Goal: Task Accomplishment & Management: Use online tool/utility

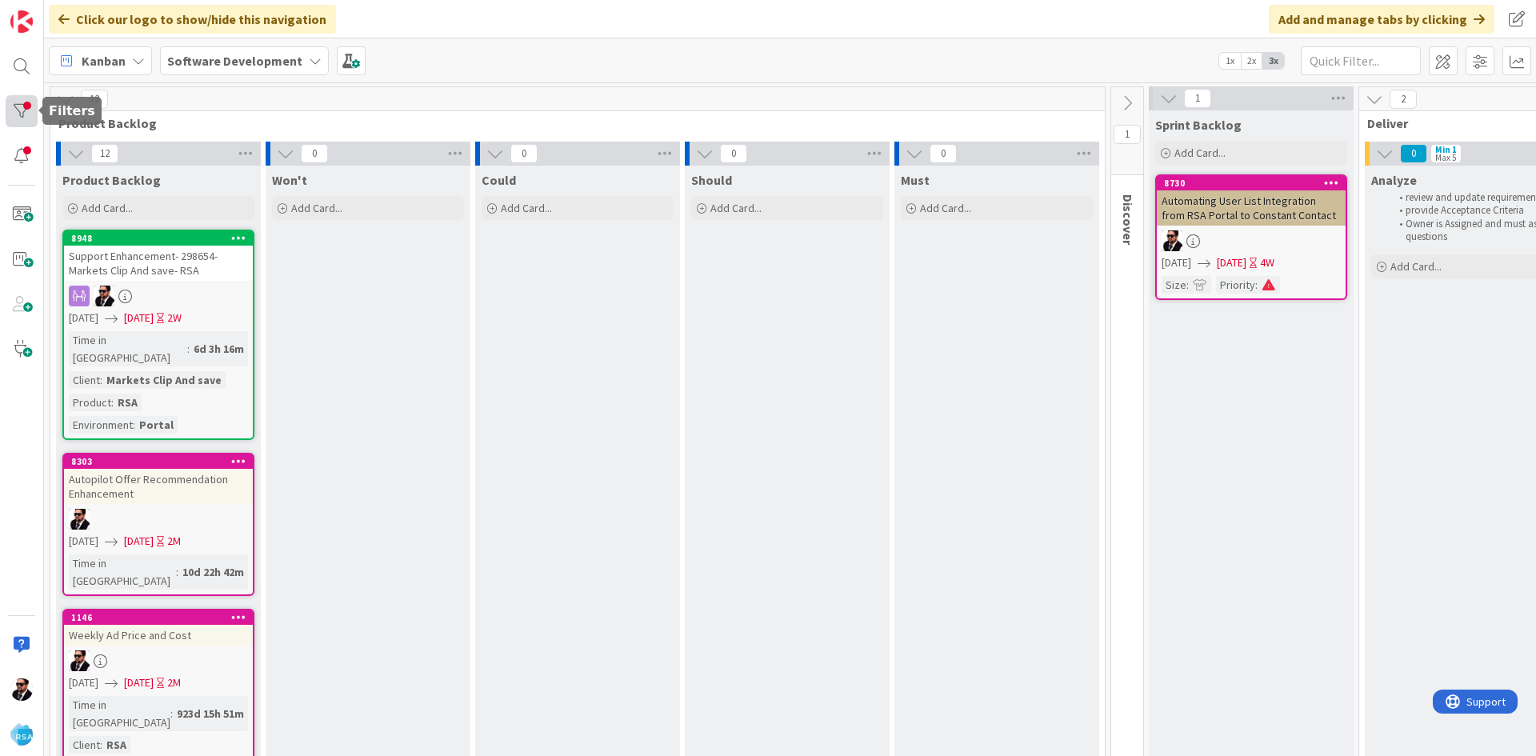
click at [22, 118] on div at bounding box center [22, 111] width 32 height 32
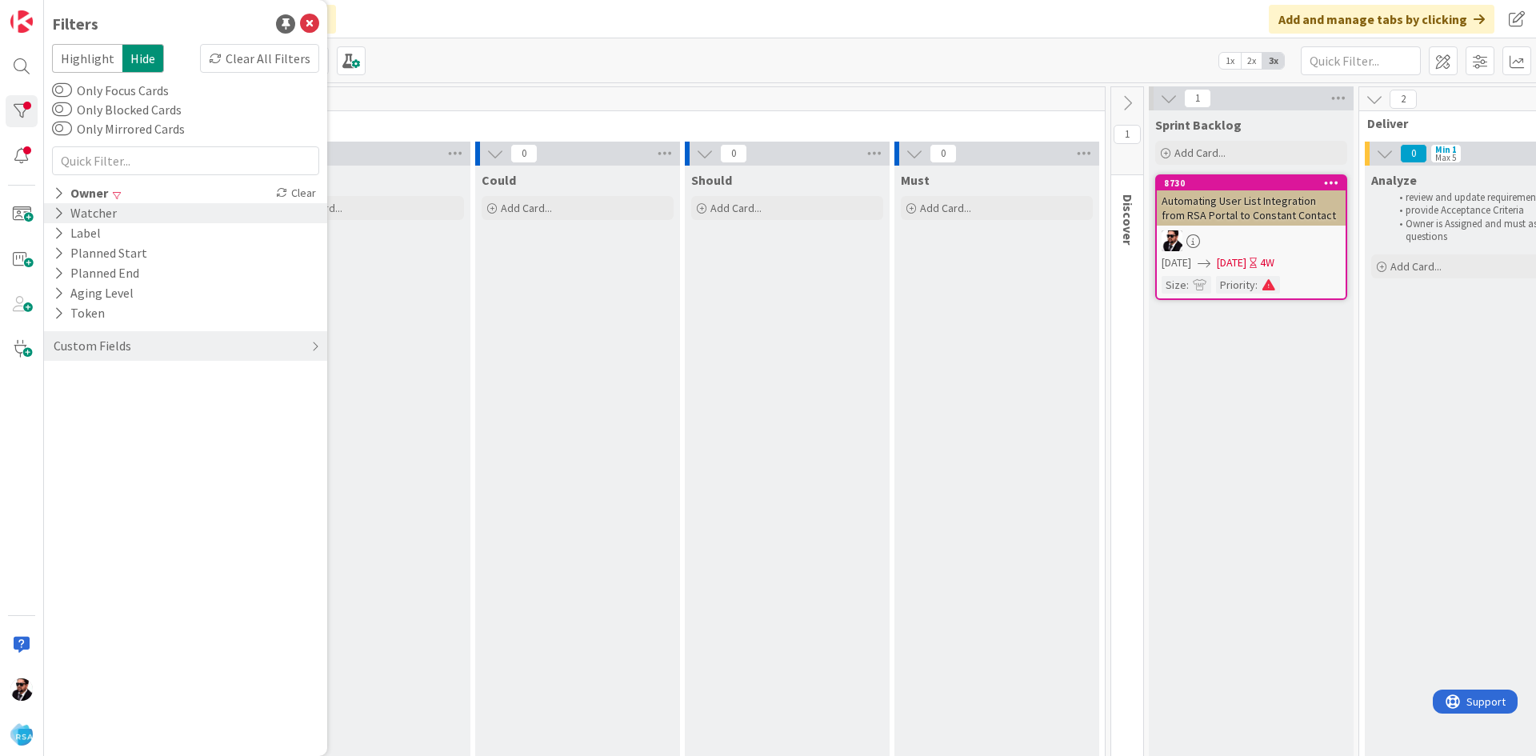
click at [60, 214] on icon at bounding box center [59, 213] width 10 height 14
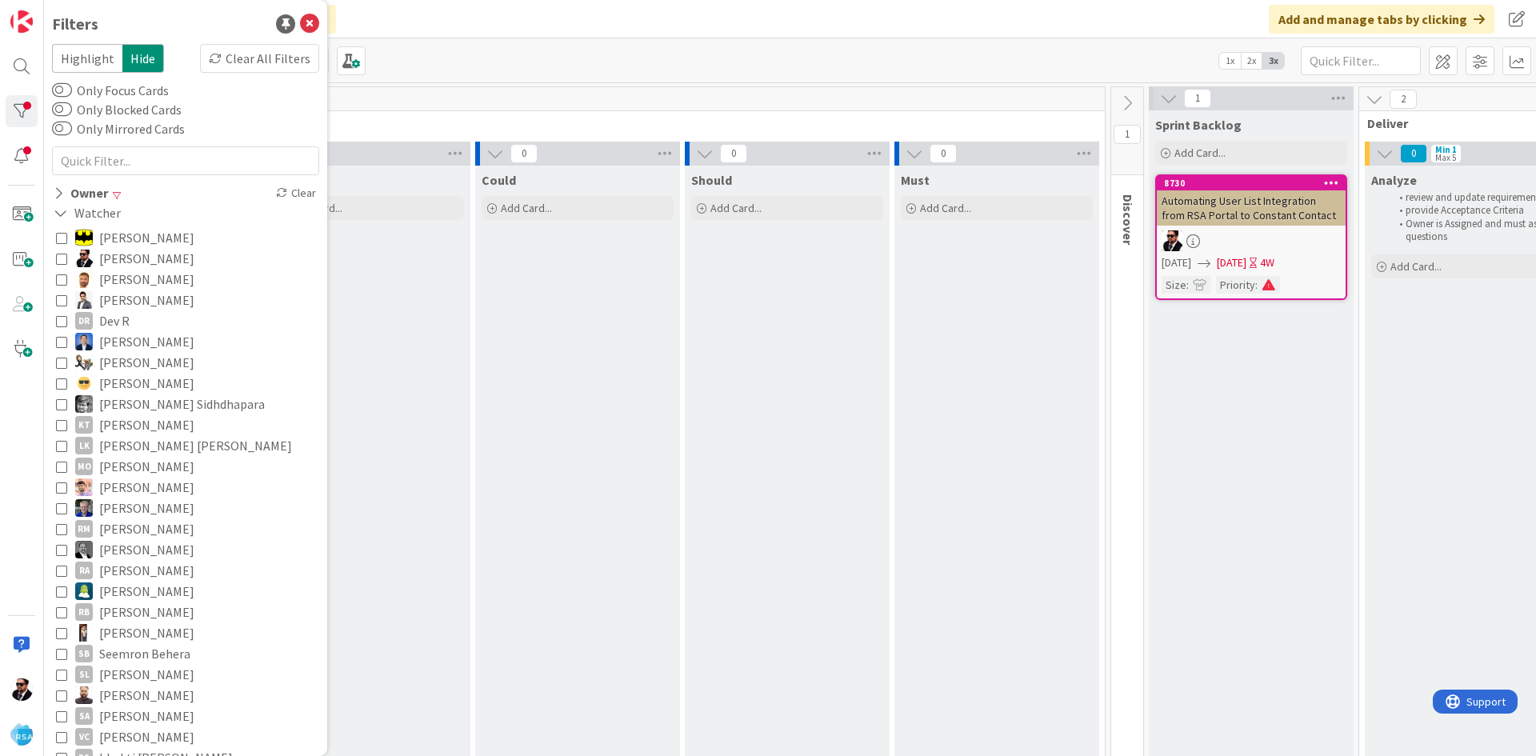
click at [55, 254] on div "[PERSON_NAME] [PERSON_NAME] [PERSON_NAME] [PERSON_NAME] DR [PERSON_NAME] [PERSO…" at bounding box center [185, 518] width 267 height 590
click at [58, 257] on icon at bounding box center [61, 258] width 11 height 11
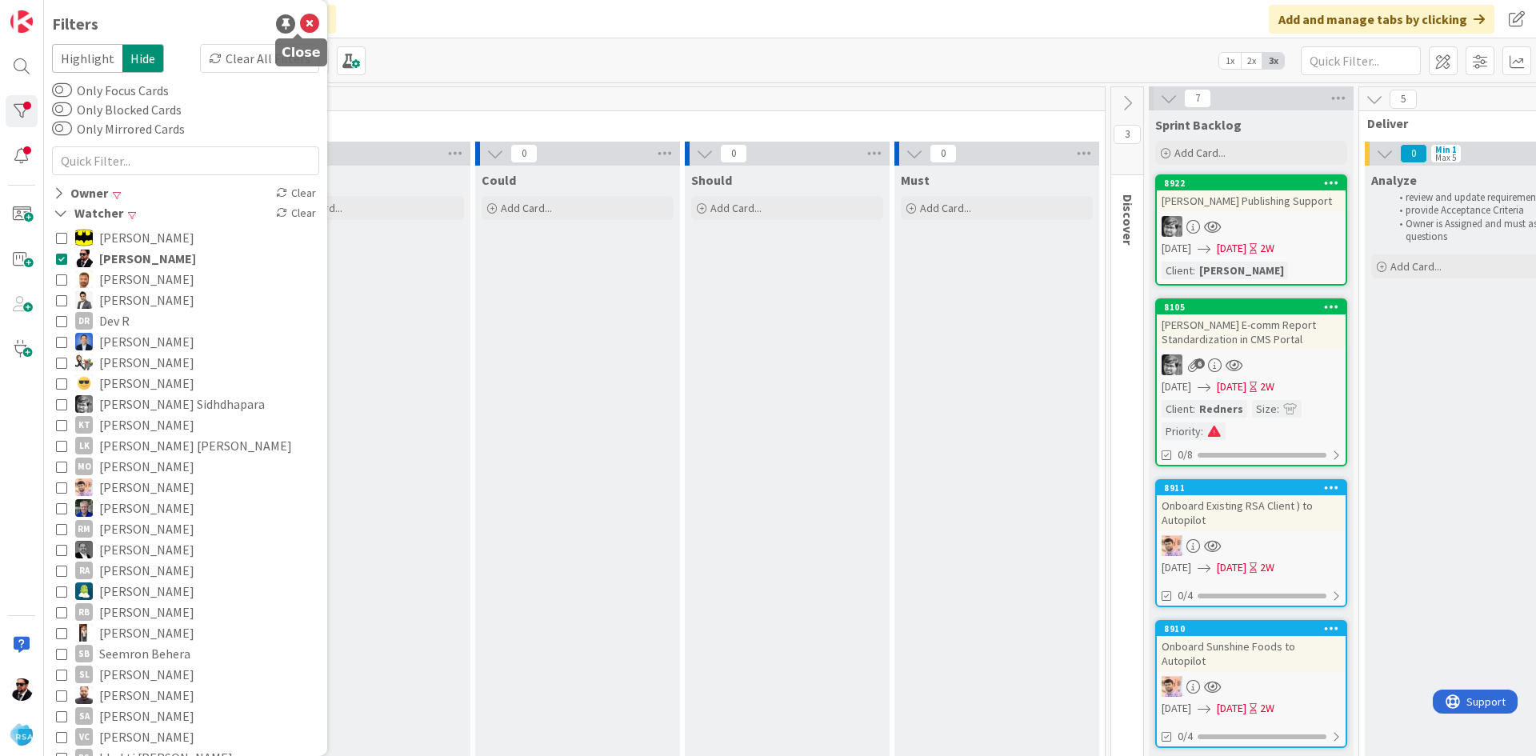
click at [300, 31] on icon at bounding box center [309, 23] width 19 height 19
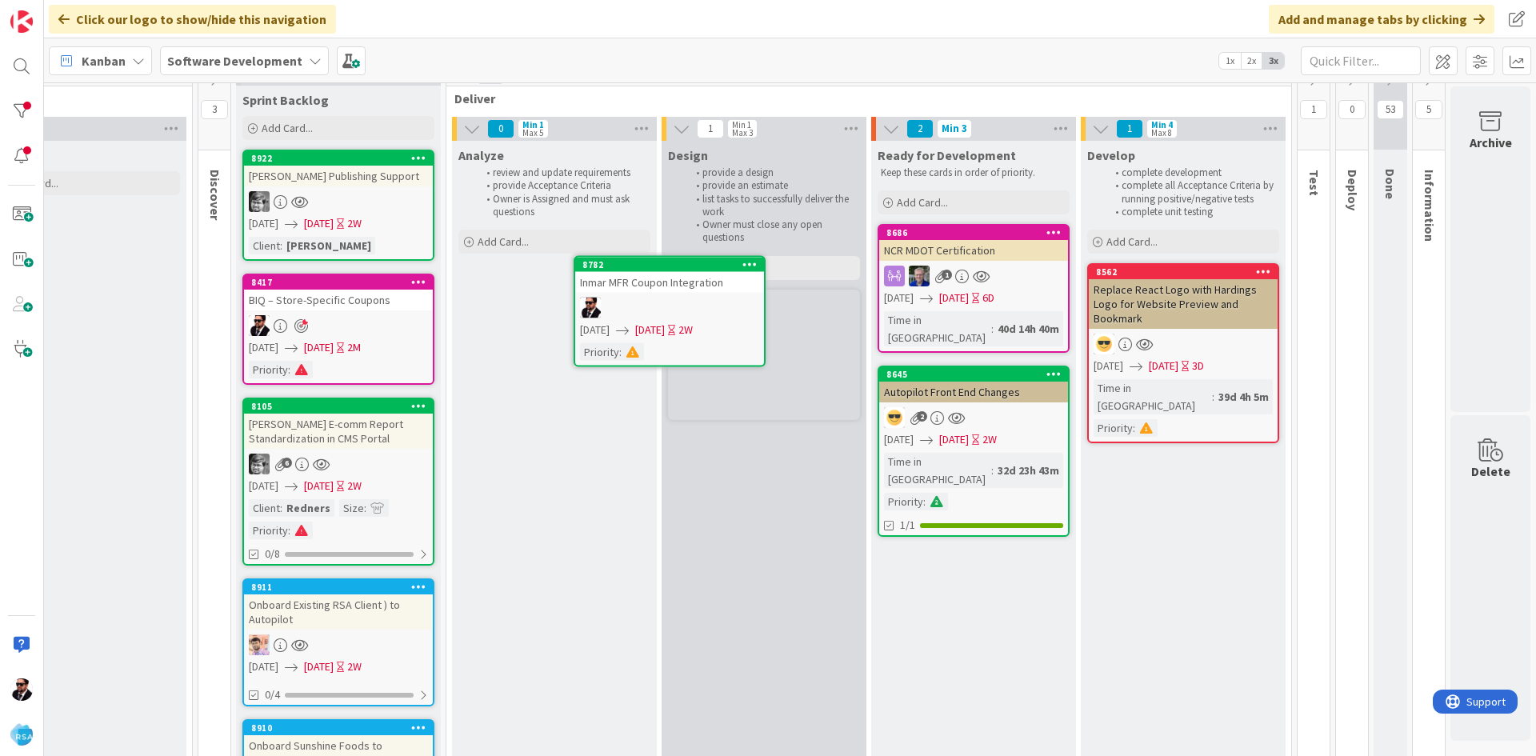
scroll to position [9, 925]
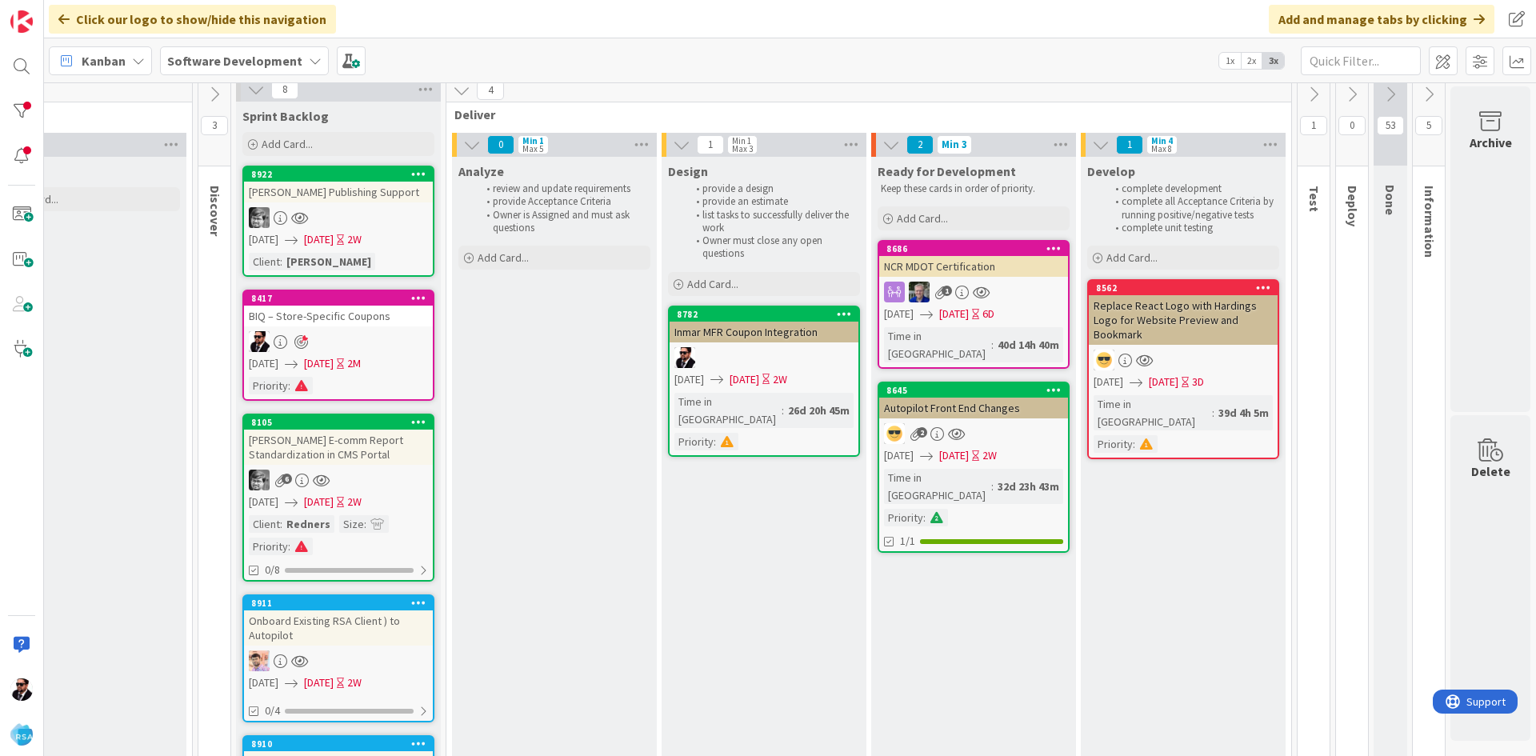
click at [760, 343] on link "8782 Inmar MFR Coupon Integration [DATE] [DATE] 2W Time in [GEOGRAPHIC_DATA] : …" at bounding box center [764, 381] width 192 height 151
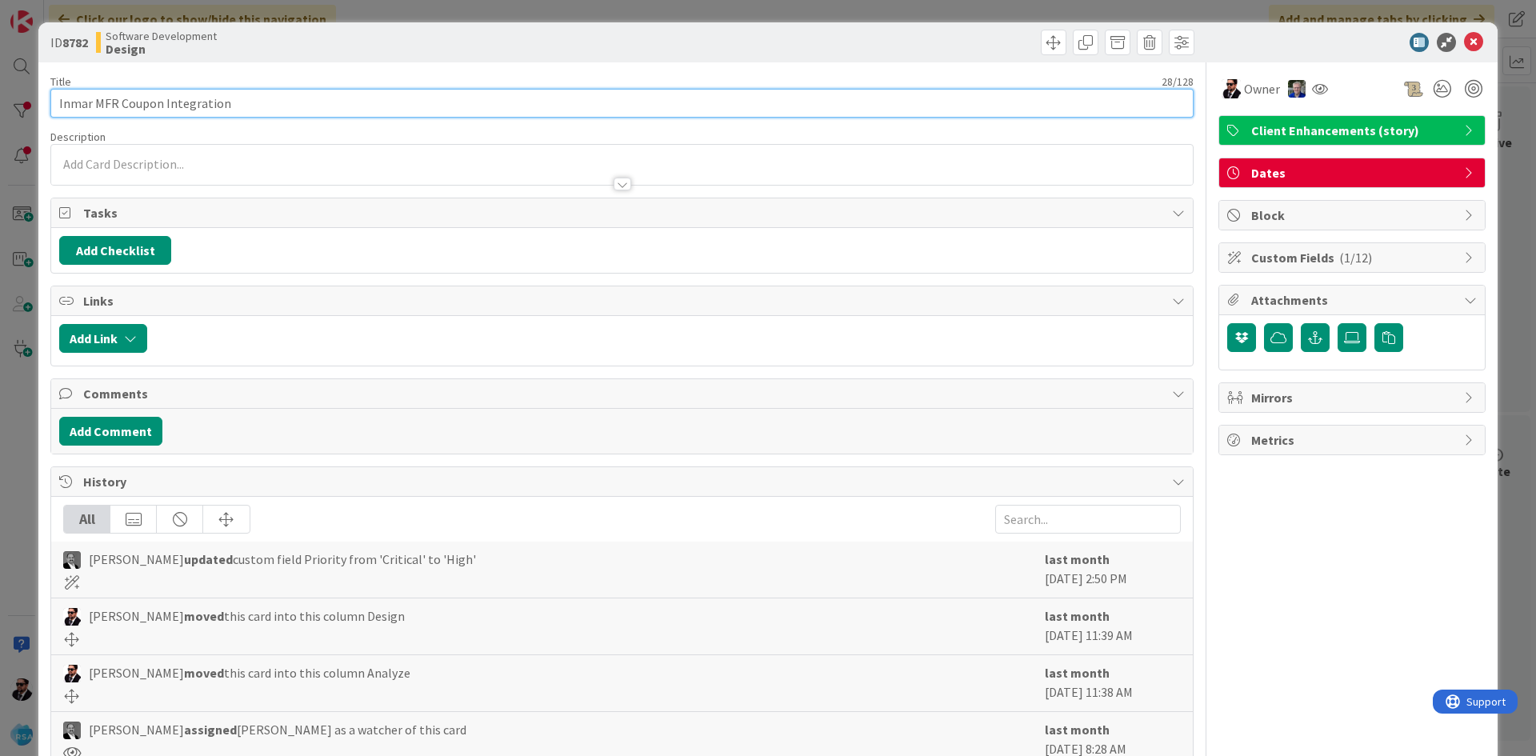
click at [132, 93] on input "Inmar MFR Coupon Integration" at bounding box center [621, 103] width 1143 height 29
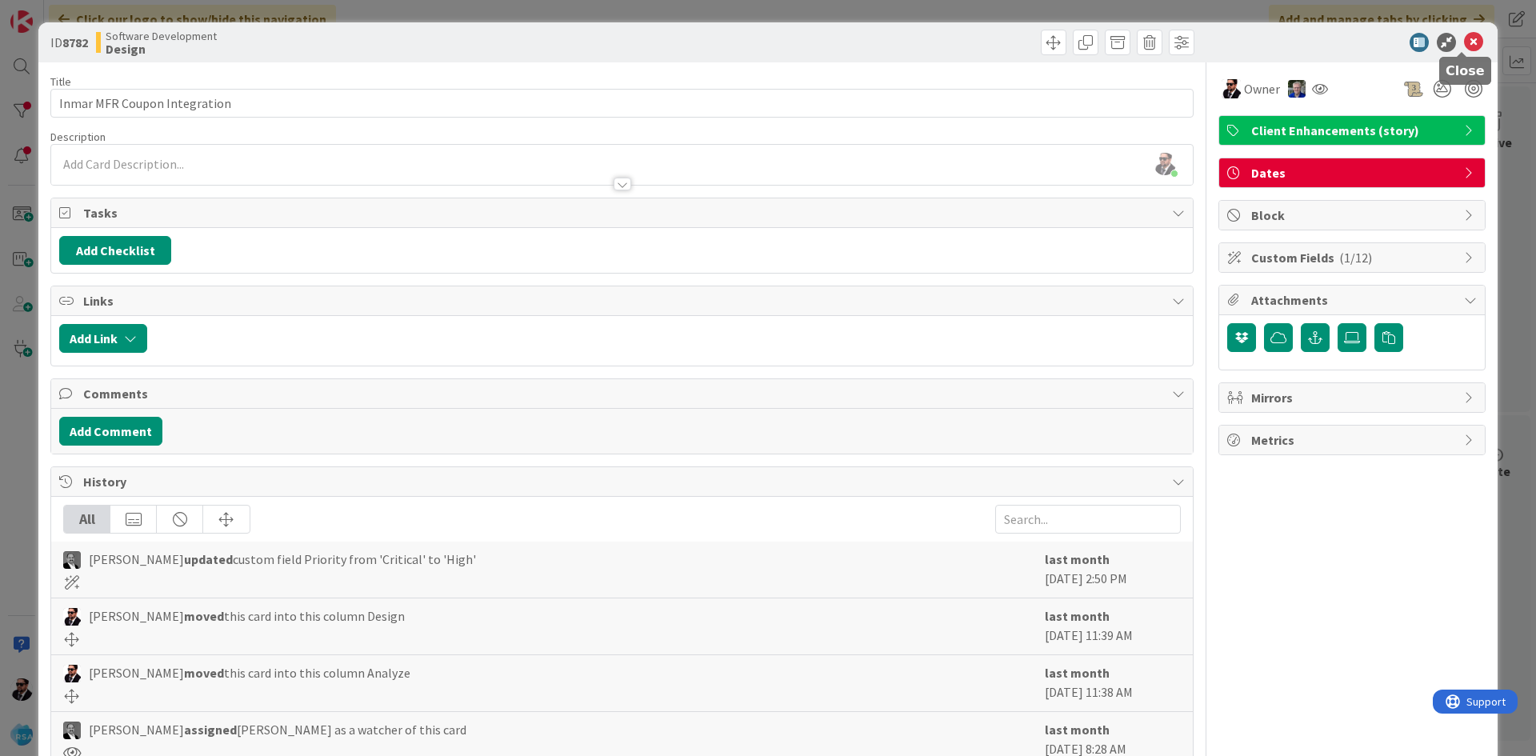
click at [1464, 38] on icon at bounding box center [1473, 42] width 19 height 19
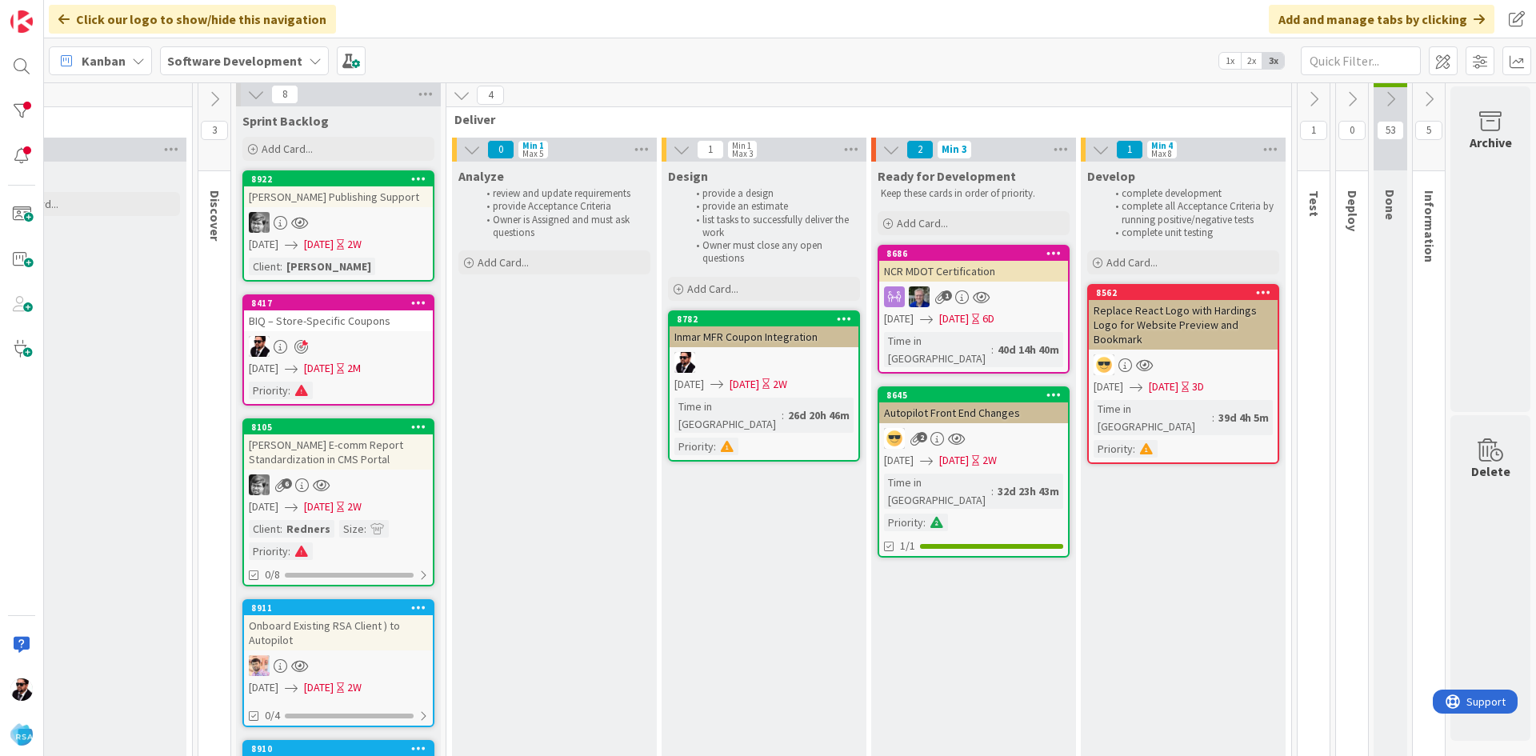
scroll to position [0, 925]
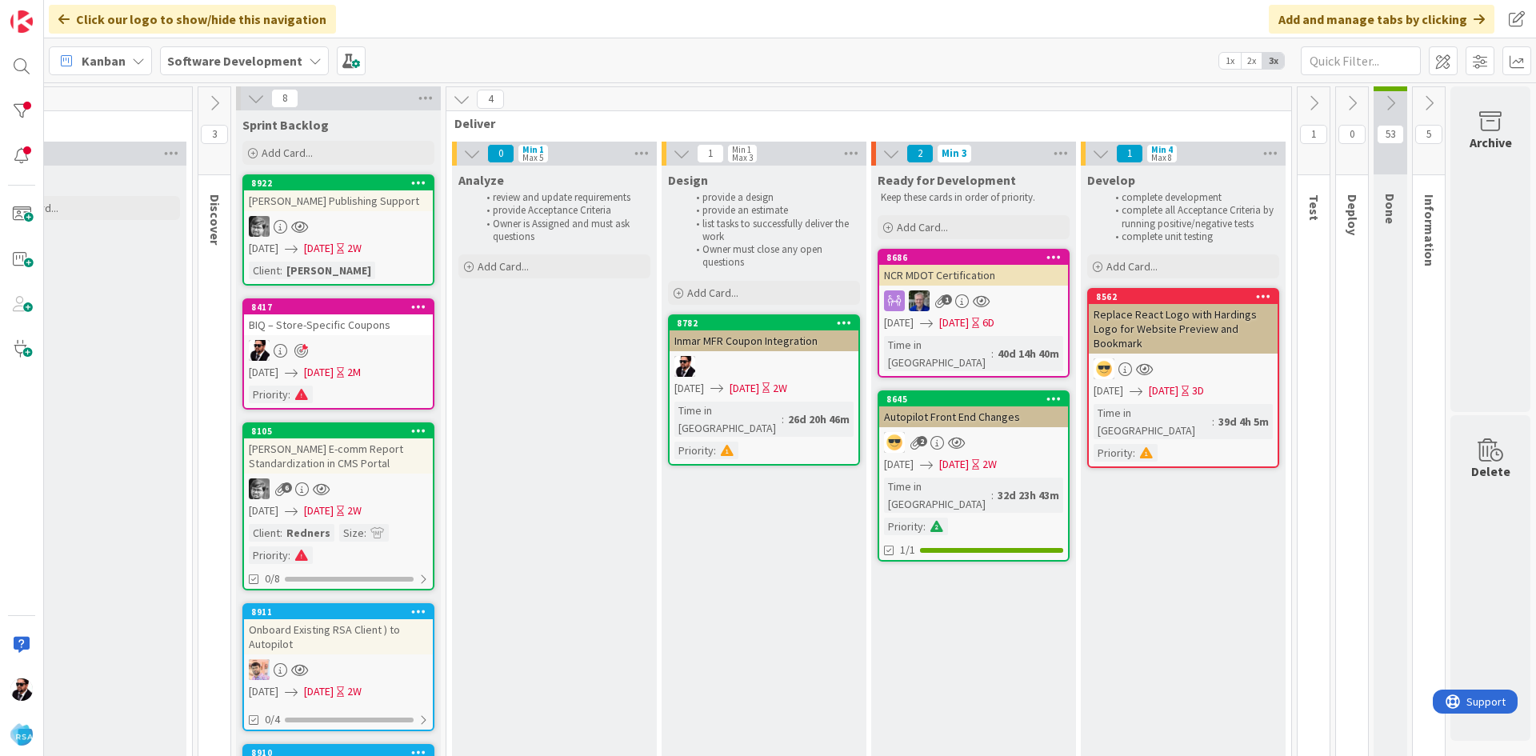
drag, startPoint x: 903, startPoint y: 742, endPoint x: 949, endPoint y: 740, distance: 45.7
click at [1306, 100] on icon at bounding box center [1314, 103] width 18 height 18
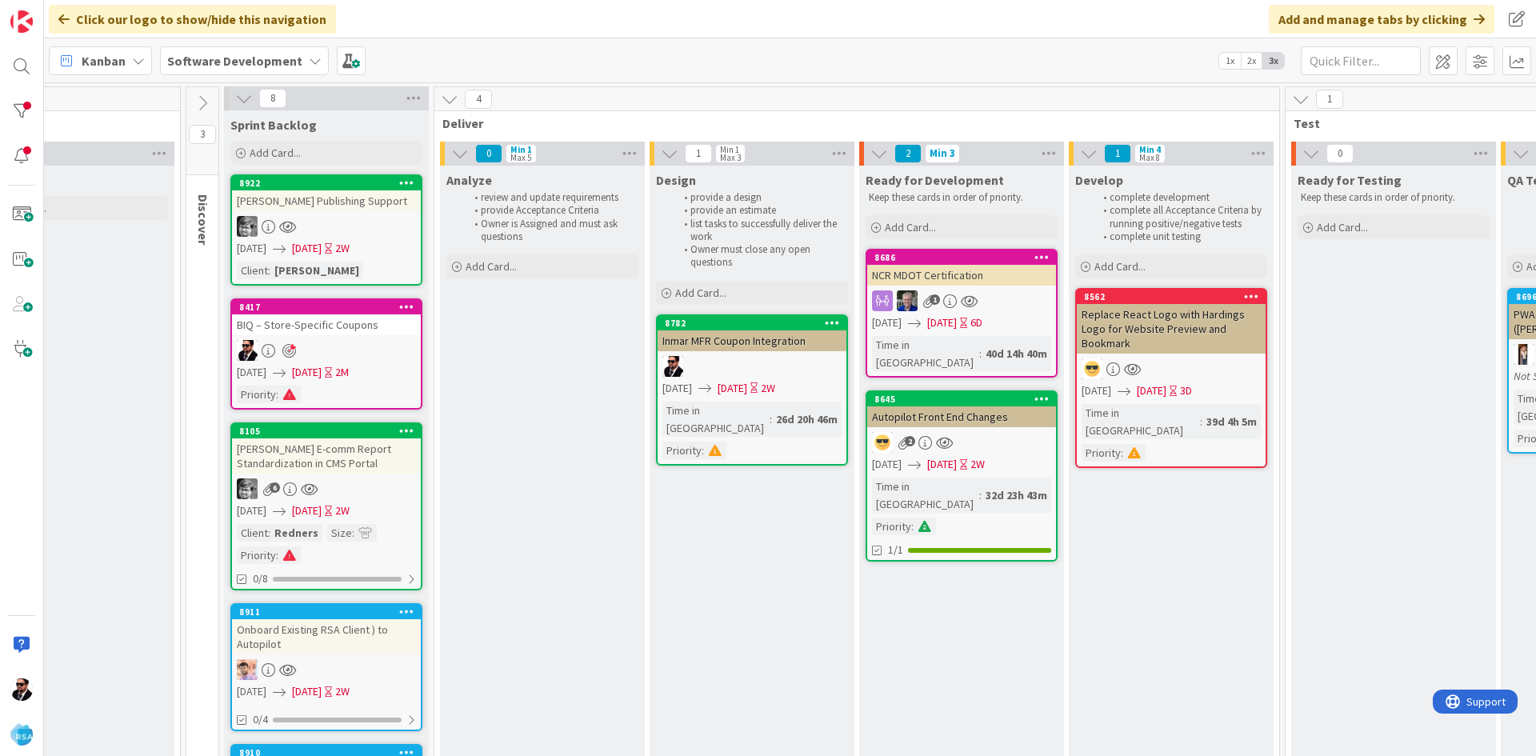
click at [1306, 100] on icon at bounding box center [1301, 99] width 18 height 18
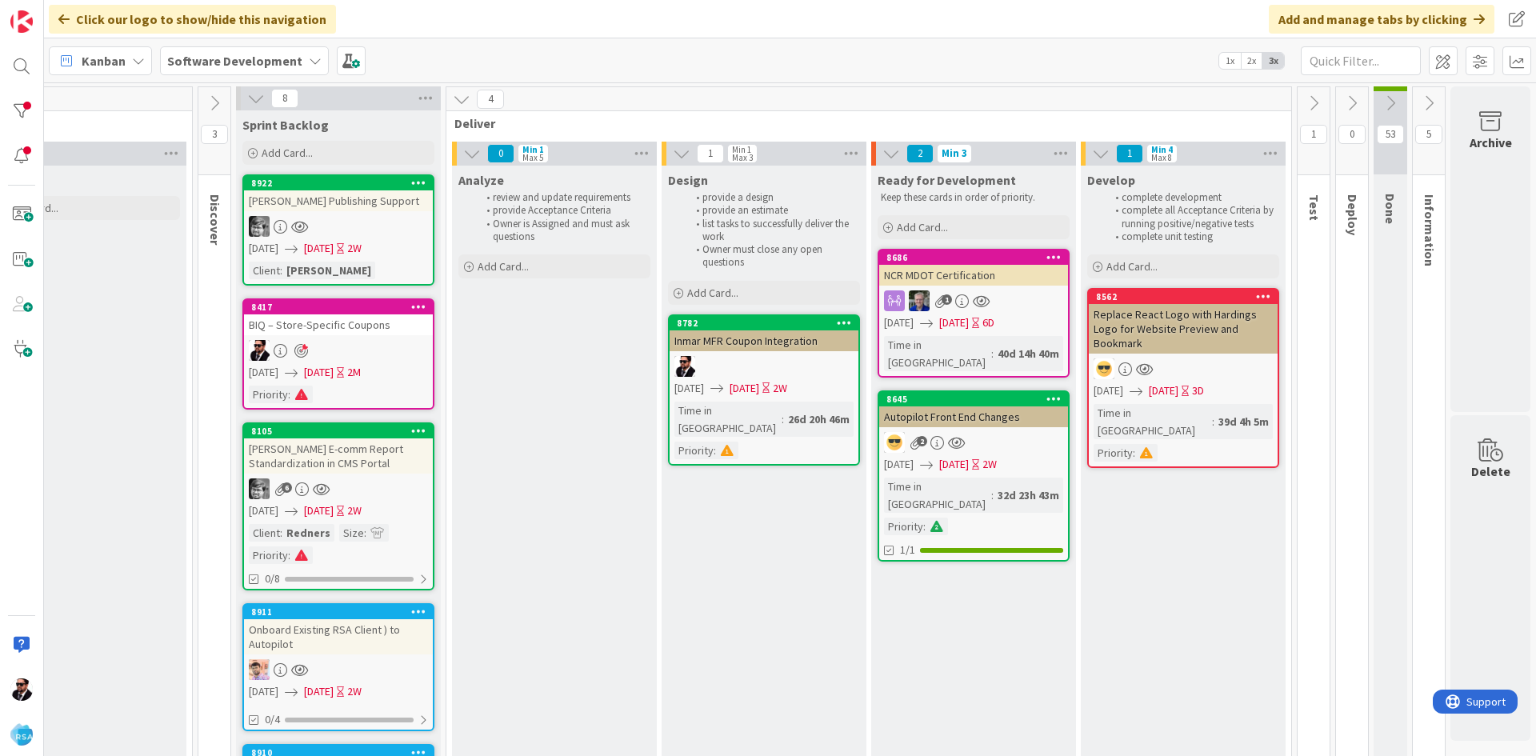
click at [1306, 100] on icon at bounding box center [1314, 103] width 18 height 18
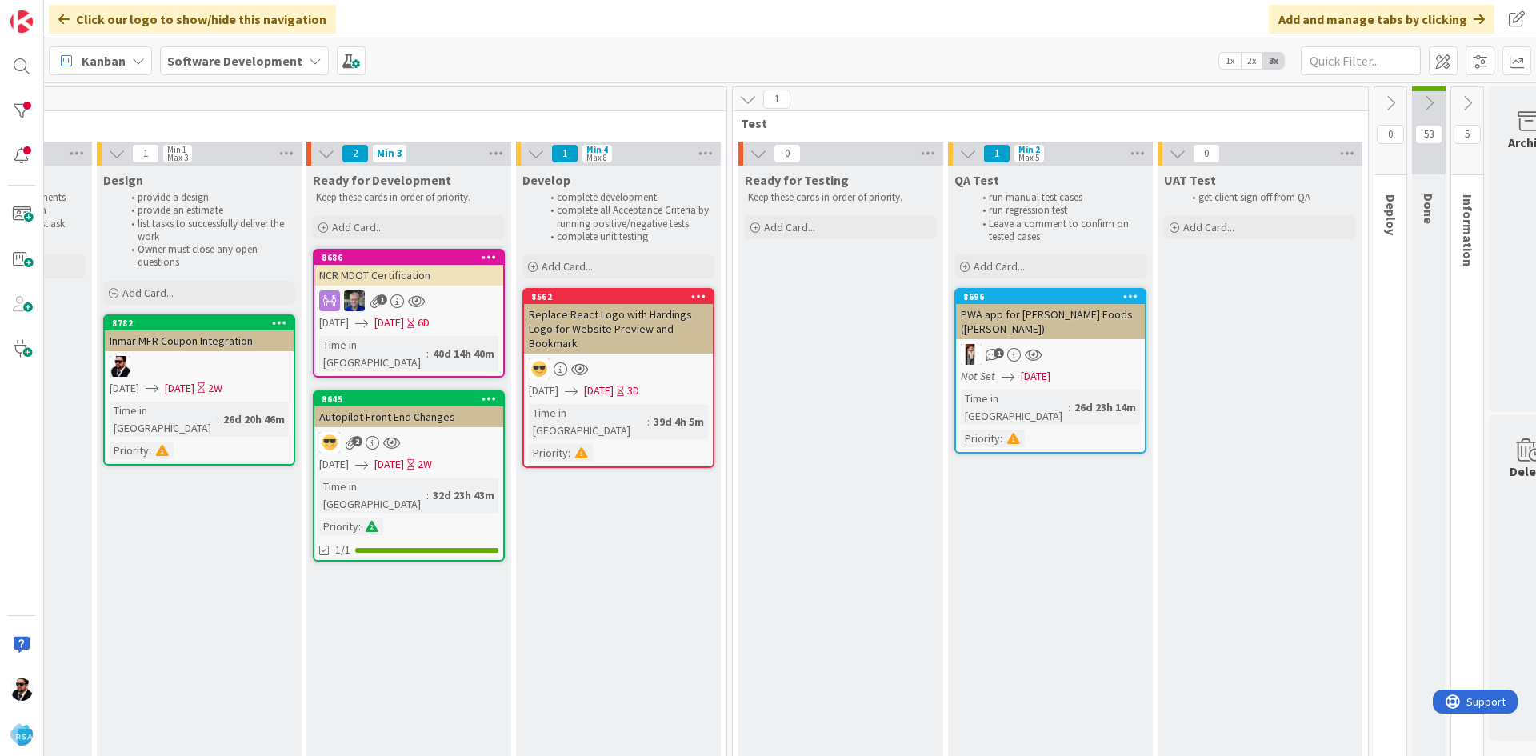
scroll to position [0, 1481]
click at [745, 104] on icon at bounding box center [745, 99] width 18 height 18
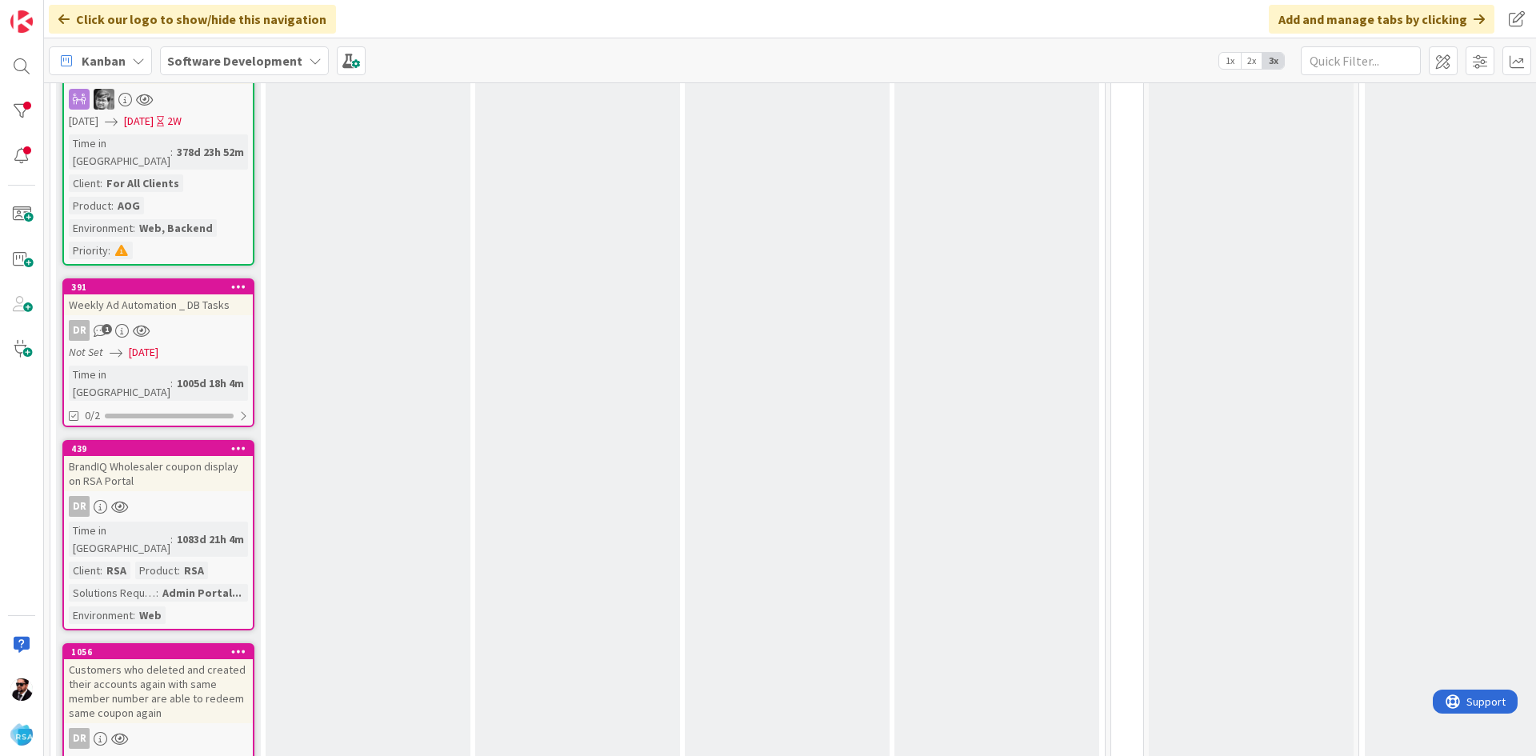
scroll to position [1370, 0]
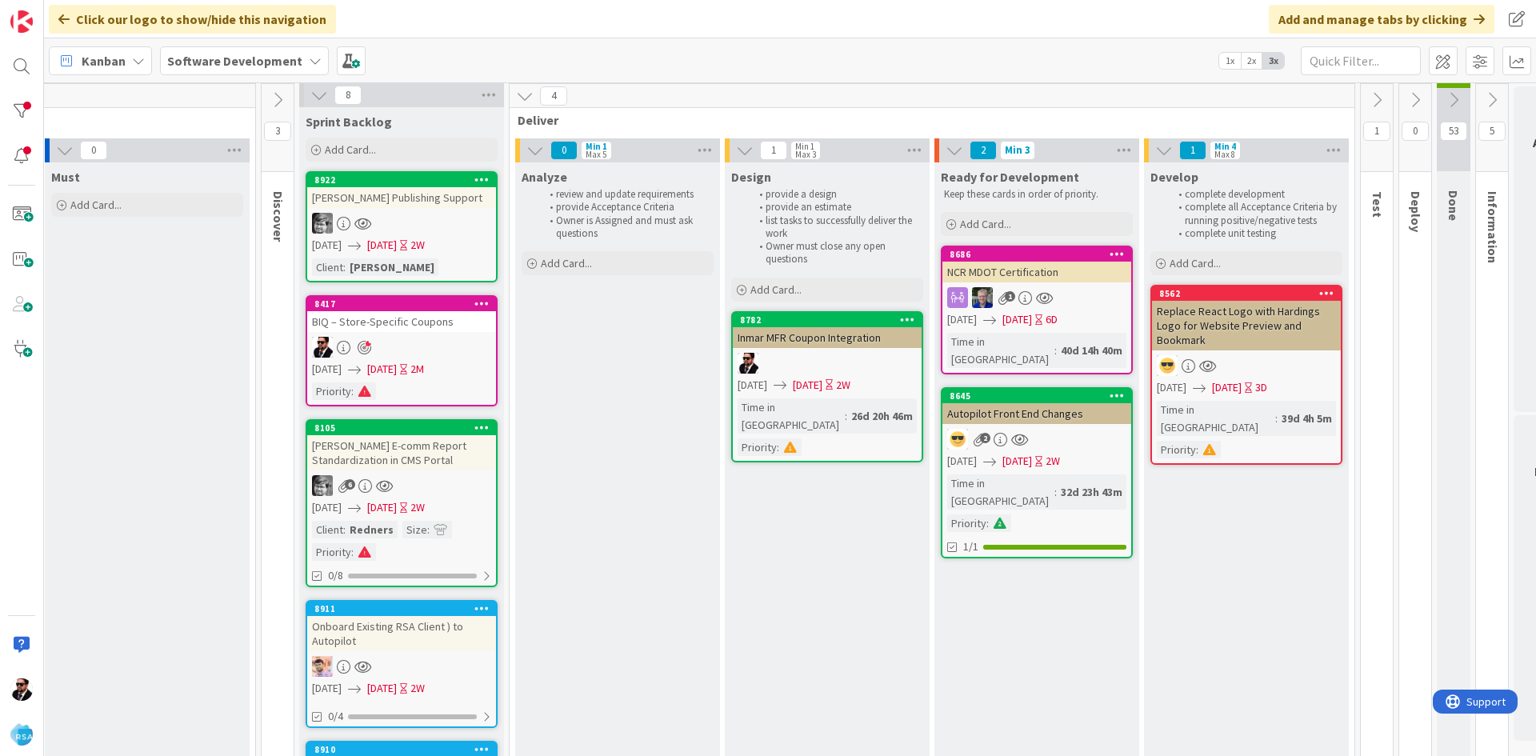
scroll to position [0, 850]
